Goal: Task Accomplishment & Management: Complete application form

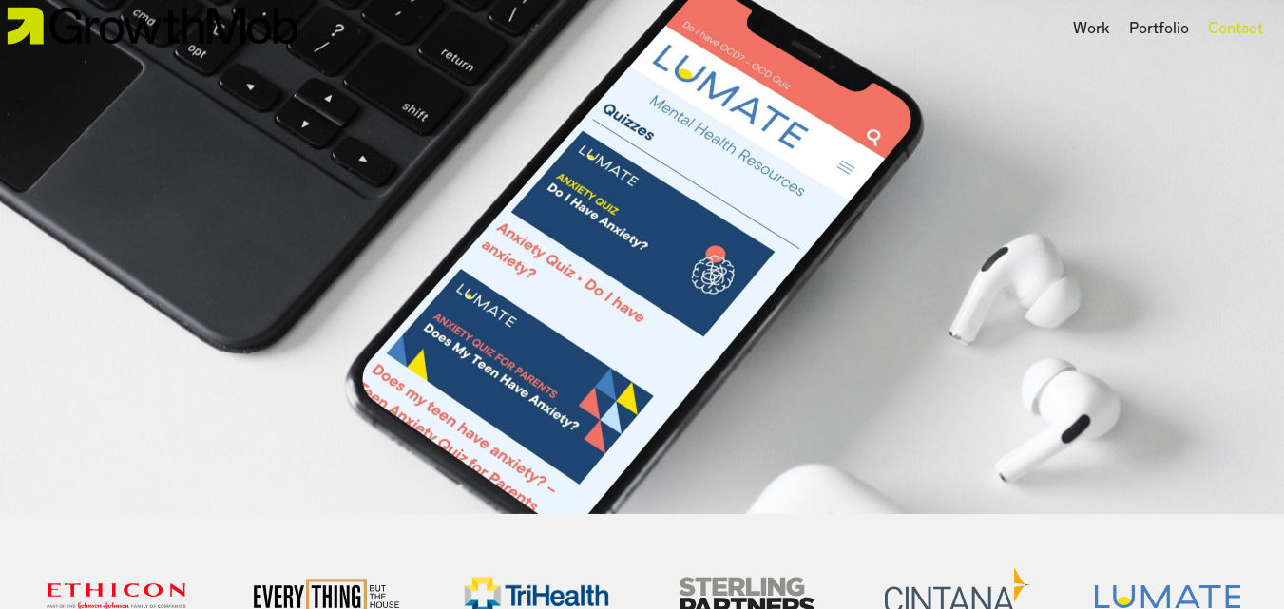
click at [1224, 23] on div "Contact" at bounding box center [1235, 29] width 55 height 23
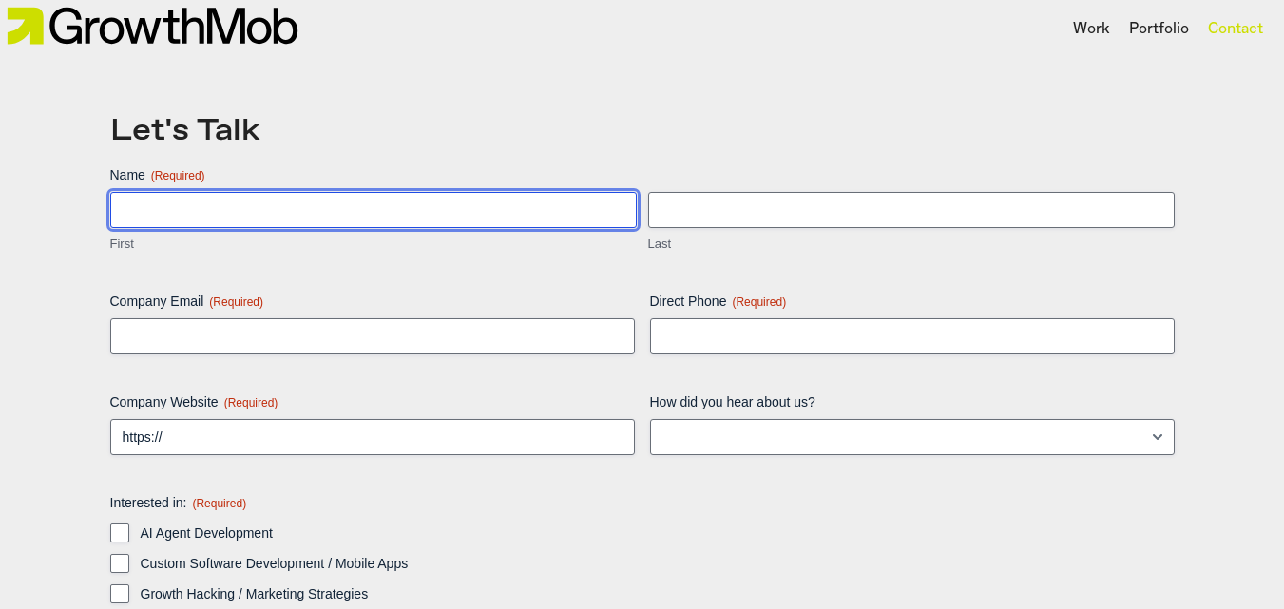
click at [147, 192] on input "First" at bounding box center [373, 210] width 527 height 36
type input "[PERSON_NAME]"
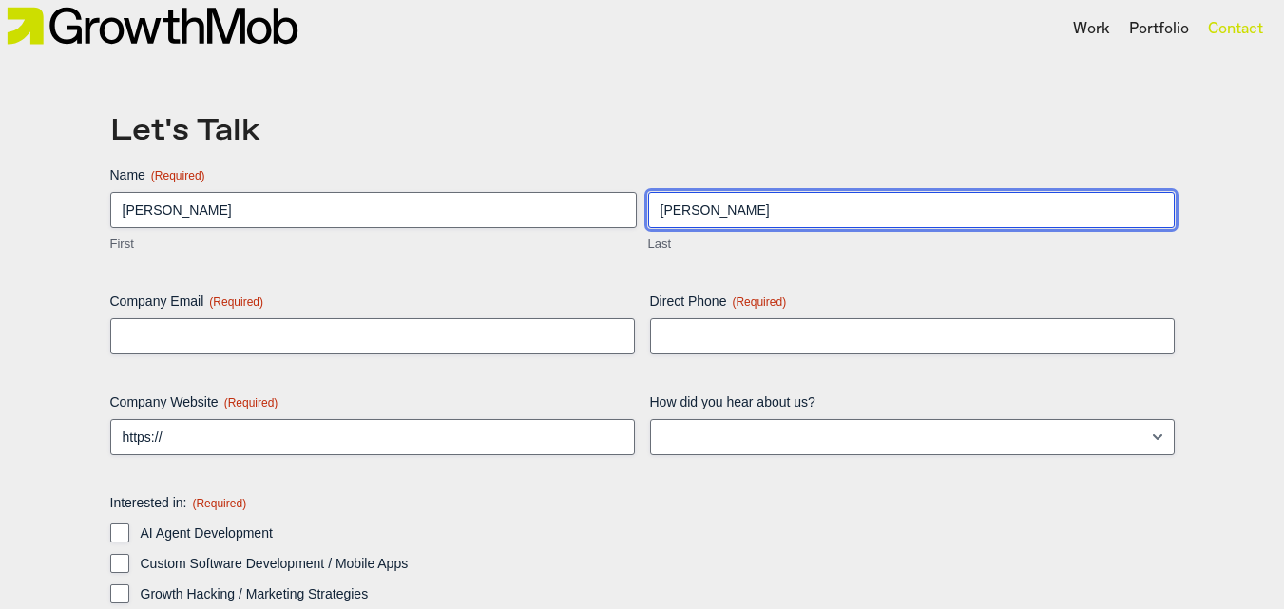
type input "brandon.cooper@ematrixdb.com"
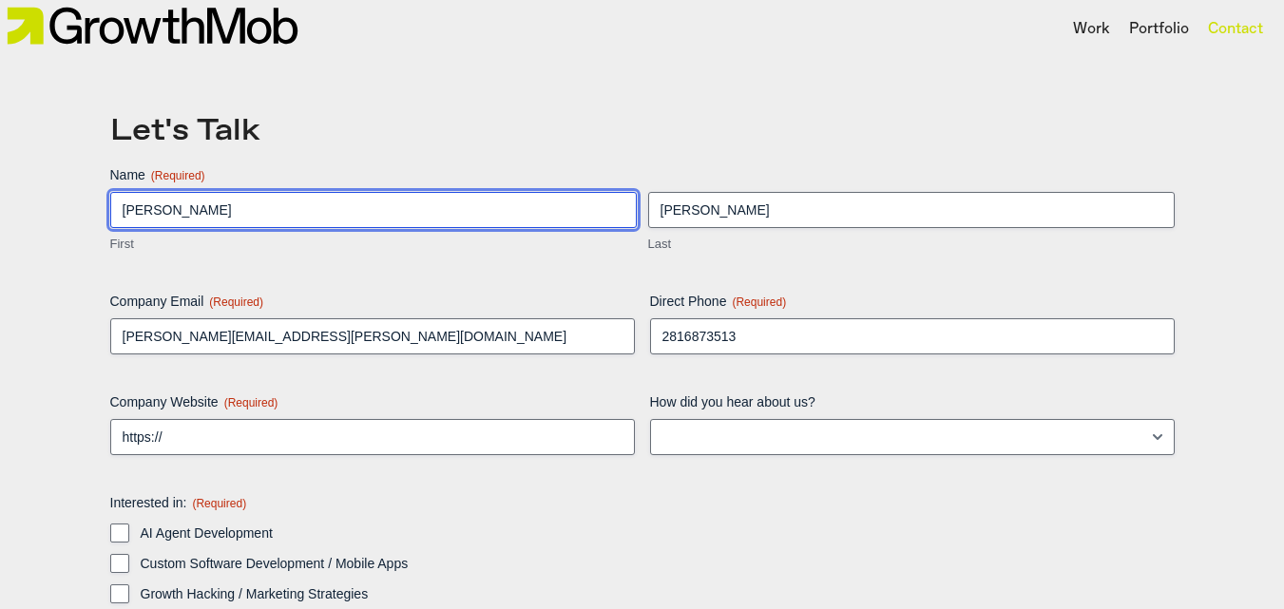
type input "(281) 687-3513"
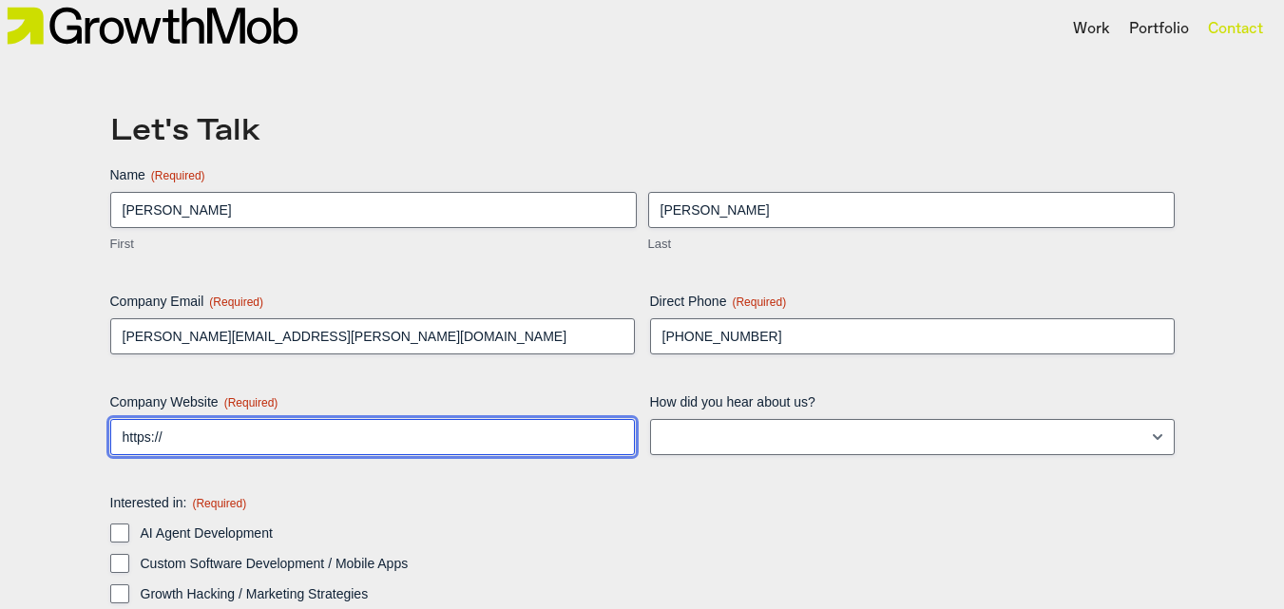
click at [256, 439] on input "https://" at bounding box center [372, 437] width 525 height 36
click at [229, 431] on input "https://" at bounding box center [372, 437] width 525 height 36
click at [293, 444] on input "https://" at bounding box center [372, 437] width 525 height 36
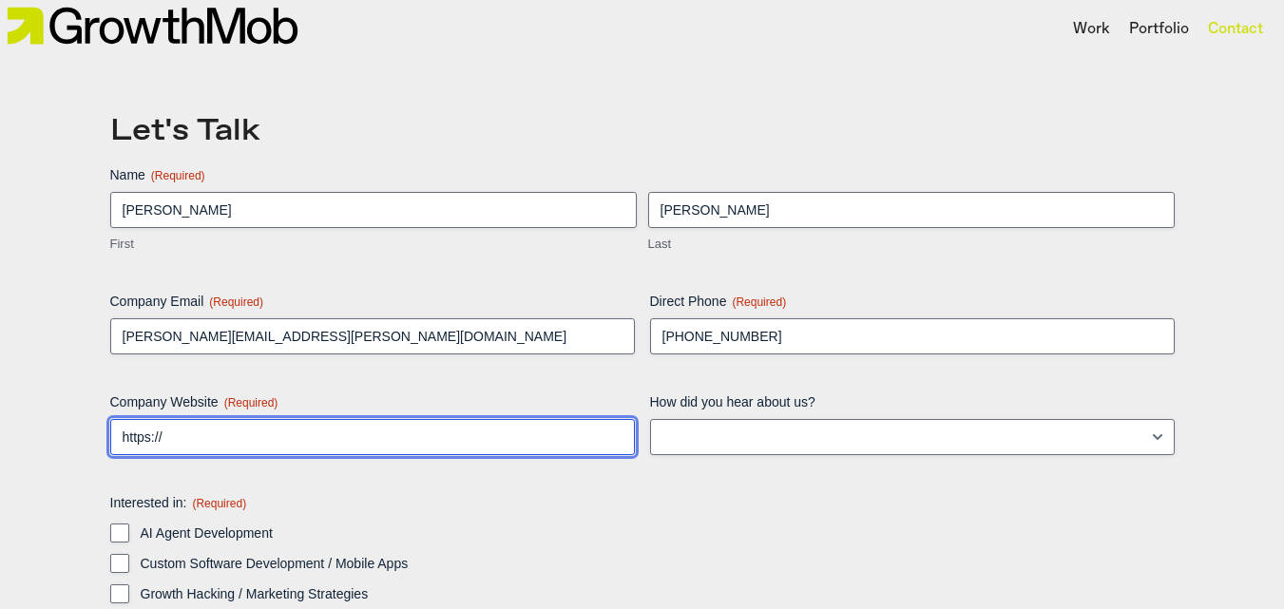
paste input "www.ematrixweb.com"
type input "https://www.ematrixweb.com"
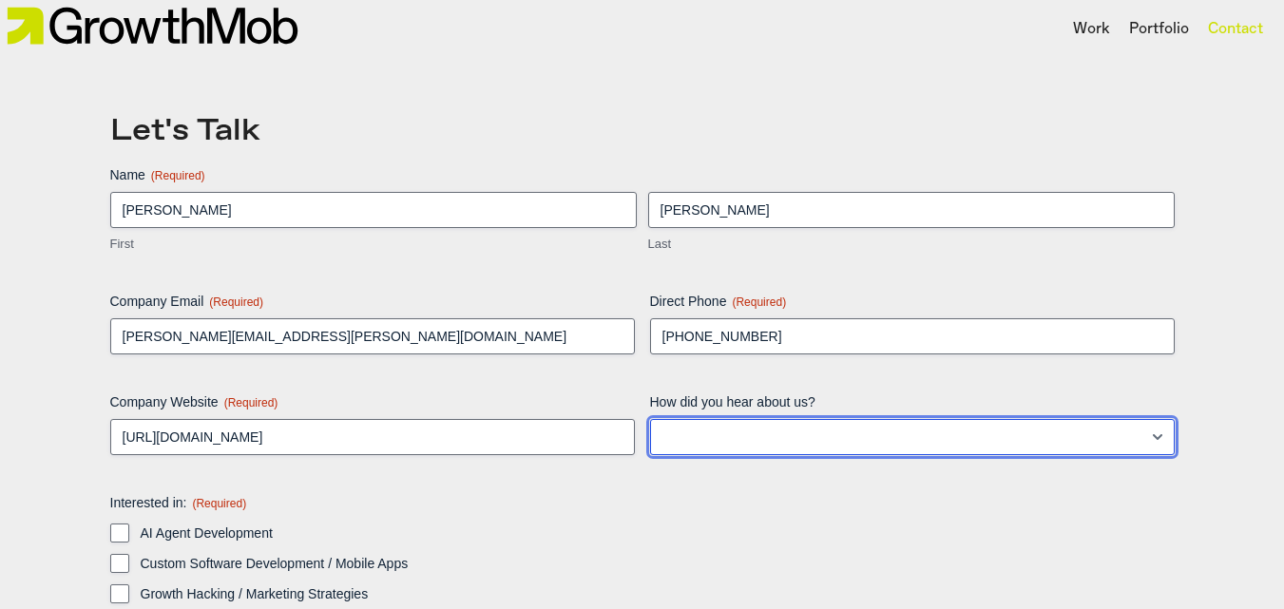
click at [697, 438] on select "LinkedIn Google Instagram Facebook TikTok Blog post/article Other" at bounding box center [912, 437] width 525 height 36
select select "Google"
click at [650, 419] on select "LinkedIn Google Instagram Facebook TikTok Blog post/article Other" at bounding box center [912, 437] width 525 height 36
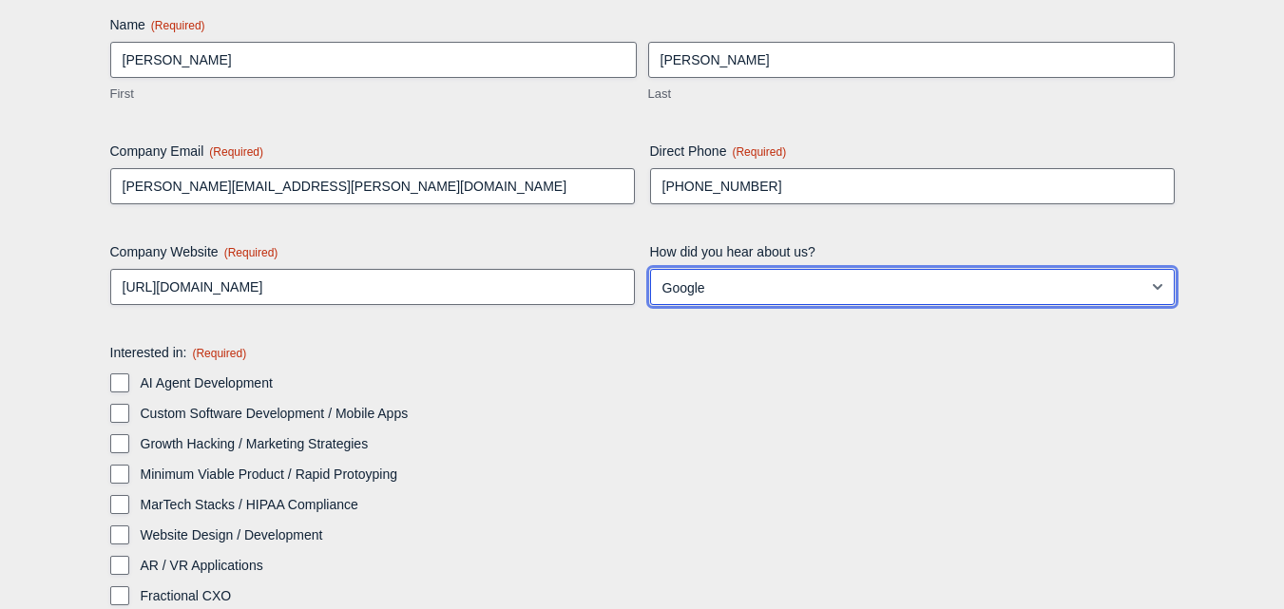
scroll to position [221, 0]
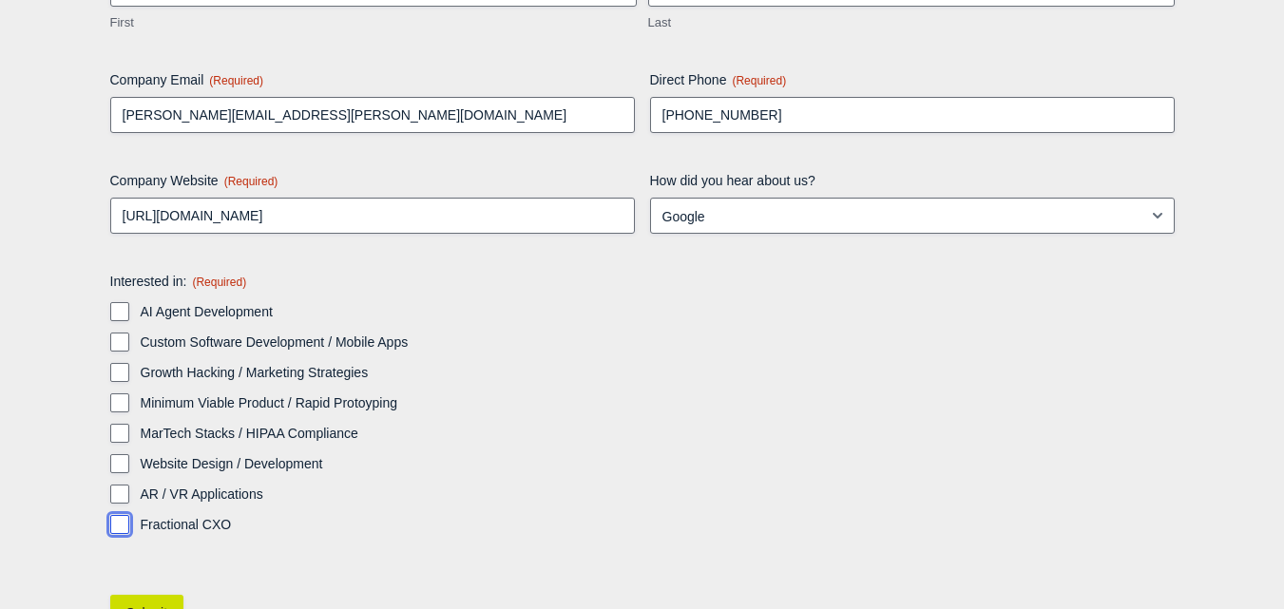
click at [120, 519] on input "Fractional CXO" at bounding box center [119, 524] width 19 height 19
click at [127, 529] on input "Fractional CXO" at bounding box center [119, 524] width 19 height 19
checkbox input "false"
click at [122, 314] on input "AI Agent Development" at bounding box center [119, 311] width 19 height 19
checkbox input "true"
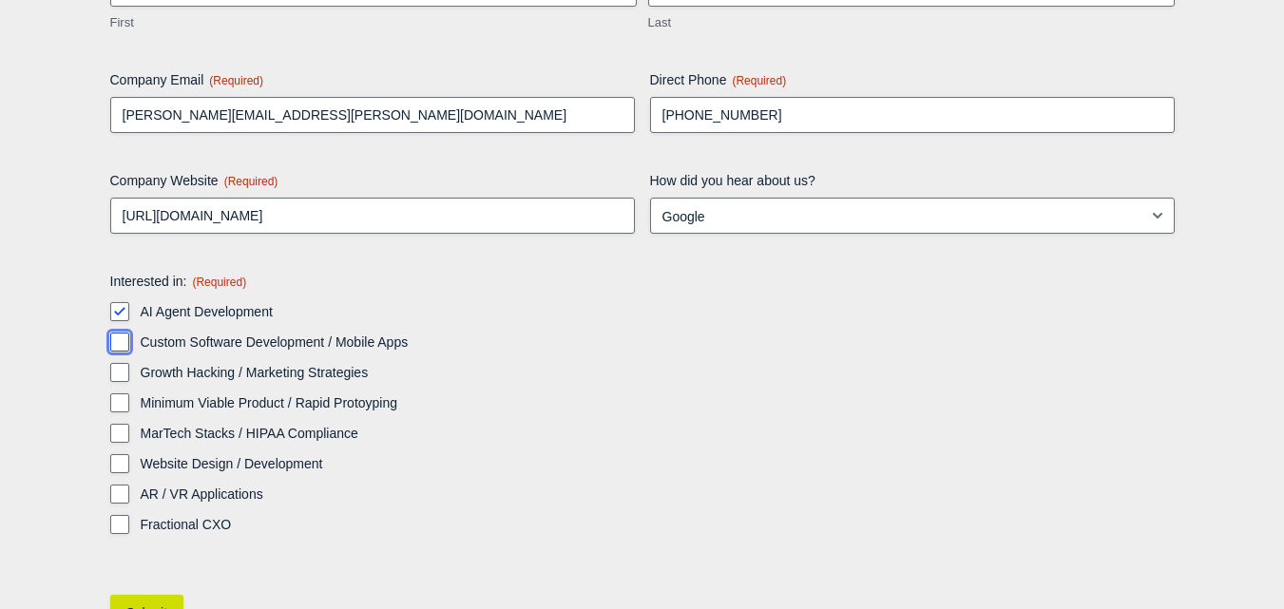
click at [121, 343] on input "Custom Software Development / Mobile Apps" at bounding box center [119, 342] width 19 height 19
checkbox input "true"
click at [127, 292] on fieldset "Interested in: (Required) AI Agent Development Custom Software Development / Mo…" at bounding box center [642, 403] width 1064 height 262
click at [114, 308] on input "AI Agent Development" at bounding box center [119, 311] width 19 height 19
checkbox input "false"
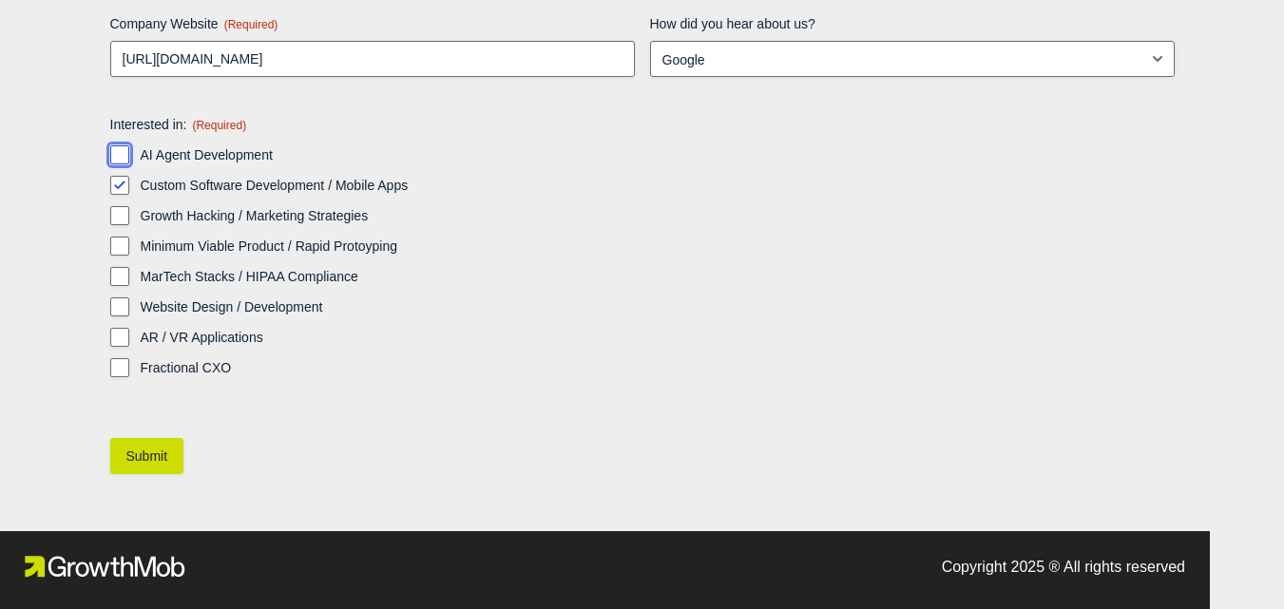
scroll to position [439, 0]
